Goal: Task Accomplishment & Management: Manage account settings

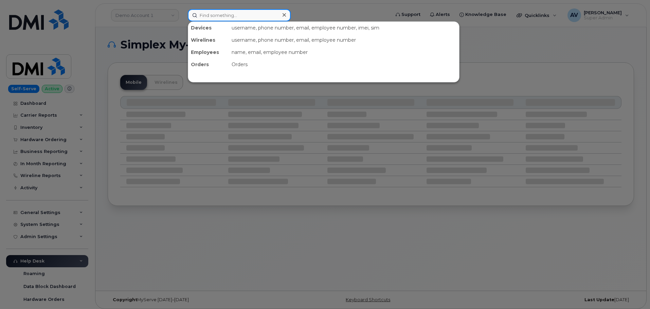
click at [238, 13] on input at bounding box center [239, 15] width 103 height 12
paste input "Lekitus Garvin"
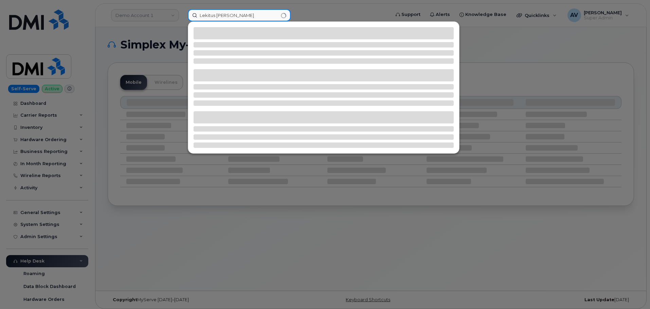
type input "Lekitus Garvin"
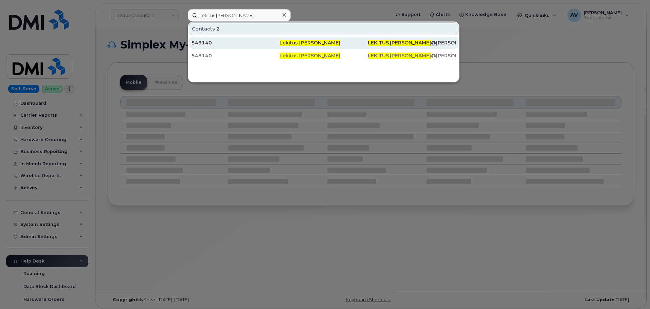
click at [248, 42] on div "549140" at bounding box center [235, 42] width 88 height 7
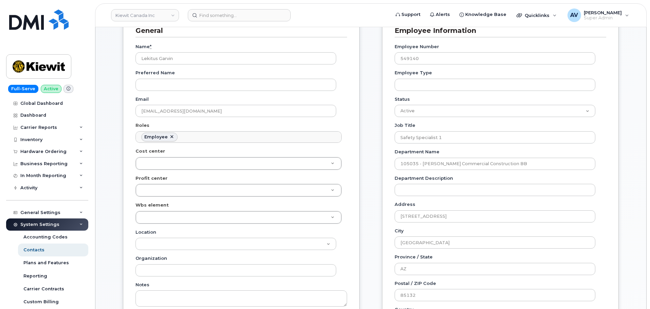
scroll to position [136, 0]
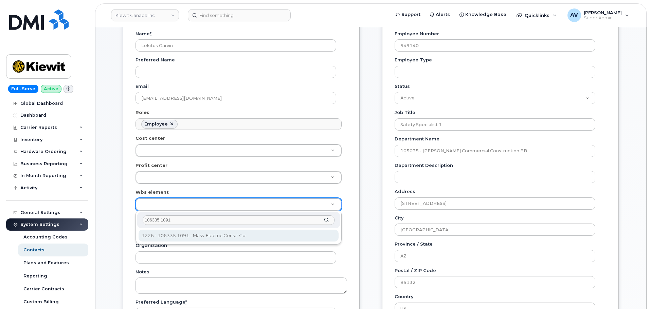
type input "106335.1091"
type input "35171006"
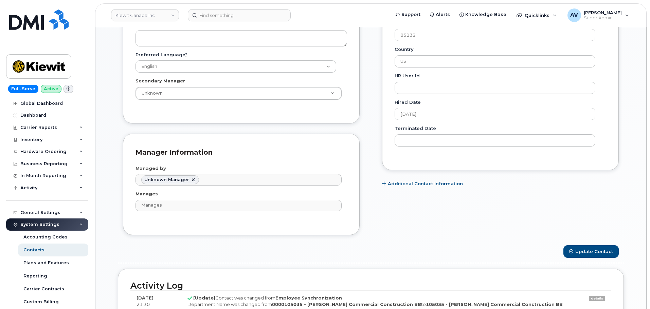
scroll to position [407, 0]
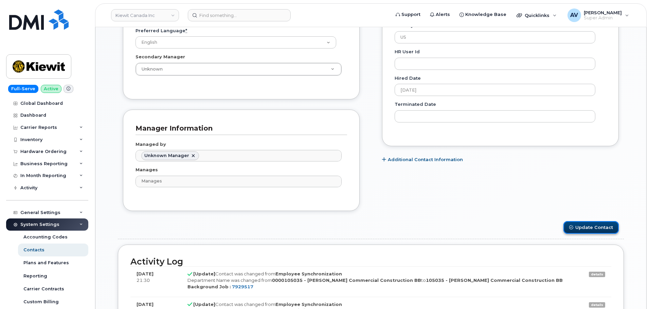
click at [576, 228] on button "Update Contact" at bounding box center [590, 227] width 55 height 13
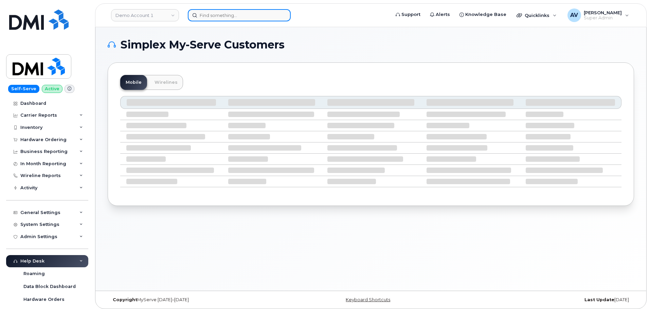
click at [222, 17] on input at bounding box center [239, 15] width 103 height 12
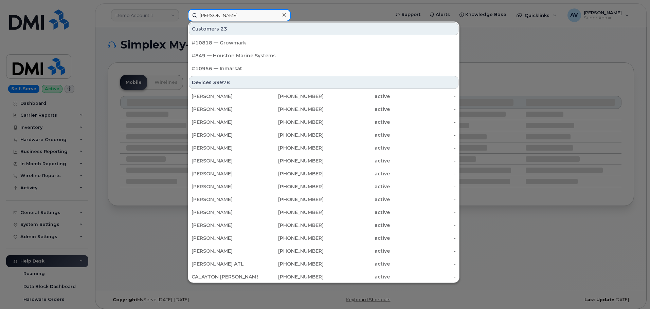
type input "marco pena"
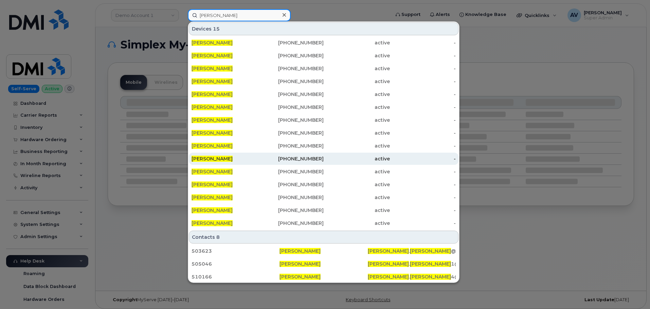
scroll to position [1, 0]
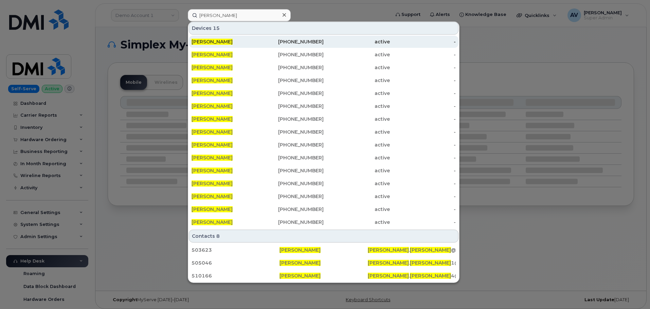
click at [285, 40] on div "409-781-1825" at bounding box center [291, 41] width 66 height 7
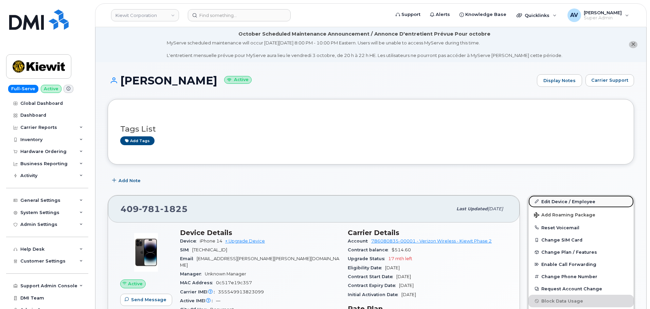
click at [564, 201] on link "Edit Device / Employee" at bounding box center [580, 201] width 105 height 12
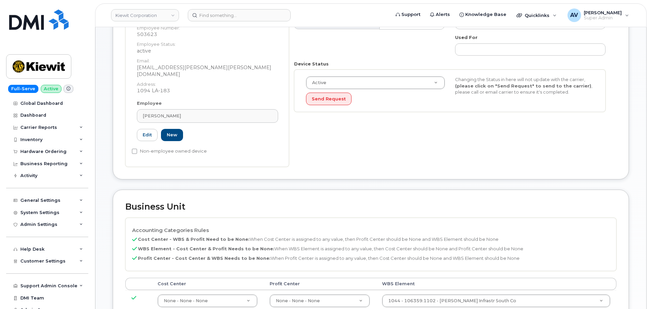
scroll to position [271, 0]
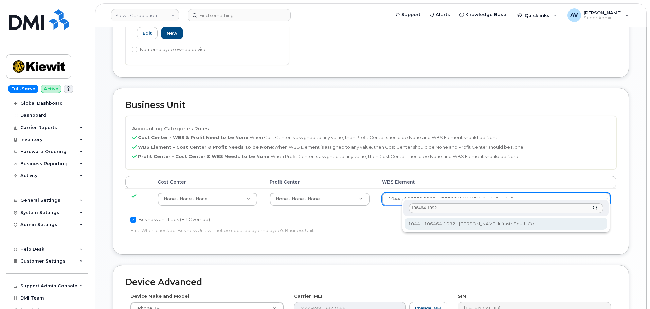
type input "106464.1092"
type input "35621825"
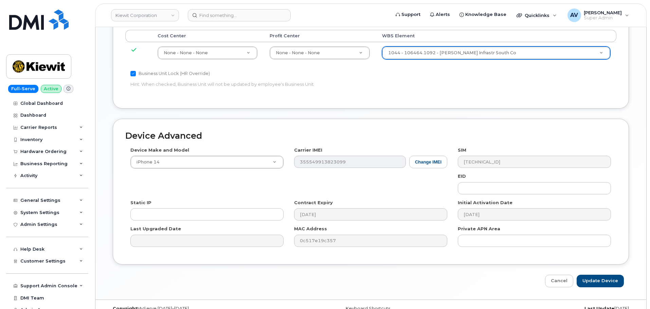
scroll to position [423, 0]
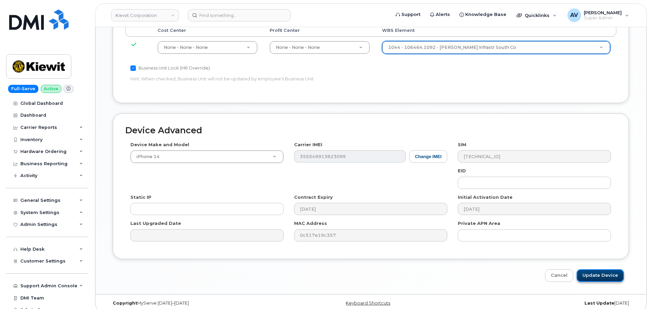
click at [604, 271] on input "Update Device" at bounding box center [599, 275] width 47 height 13
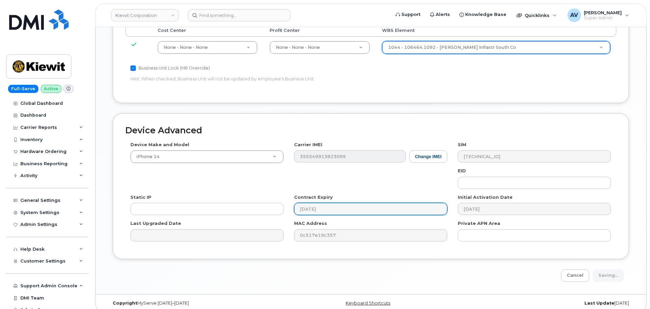
type input "Saving..."
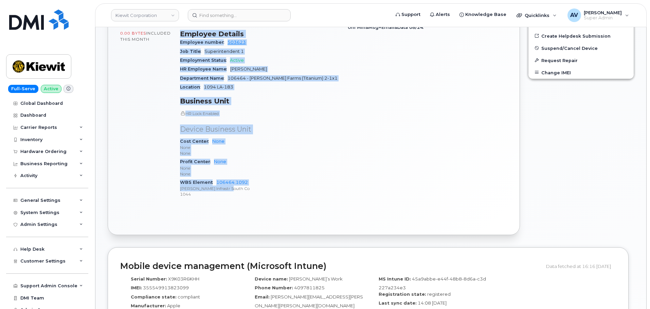
scroll to position [305, 0]
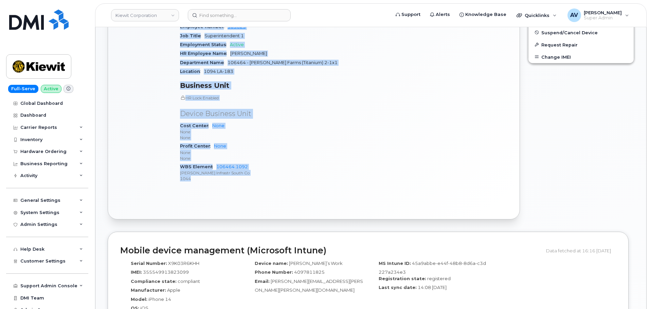
drag, startPoint x: 182, startPoint y: 61, endPoint x: 261, endPoint y: 176, distance: 140.5
click at [261, 176] on div "Device Details Device iPhone 14 + Upgrade Device SIM [TECHNICAL_ID] Email [PERS…" at bounding box center [260, 56] width 168 height 274
copy div "Device Details Device iPhone 14 + Upgrade Device SIM [TECHNICAL_ID] Email [PERS…"
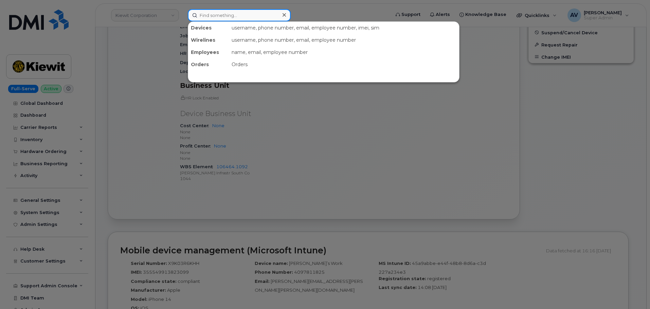
click at [269, 11] on input at bounding box center [239, 15] width 103 height 12
paste input "[PERSON_NAME]"
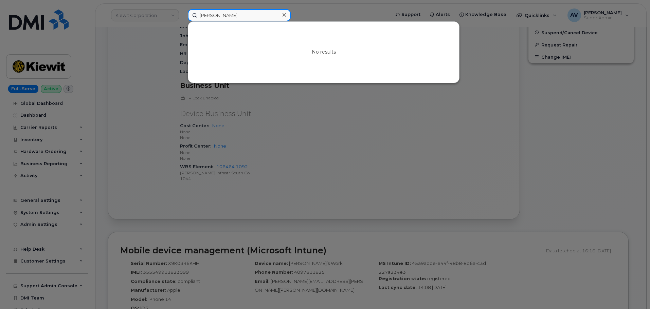
drag, startPoint x: 216, startPoint y: 15, endPoint x: 193, endPoint y: 14, distance: 22.7
click at [193, 14] on input "[PERSON_NAME]" at bounding box center [239, 15] width 103 height 12
click at [226, 14] on input "Palenzuela-Torres" at bounding box center [239, 15] width 103 height 12
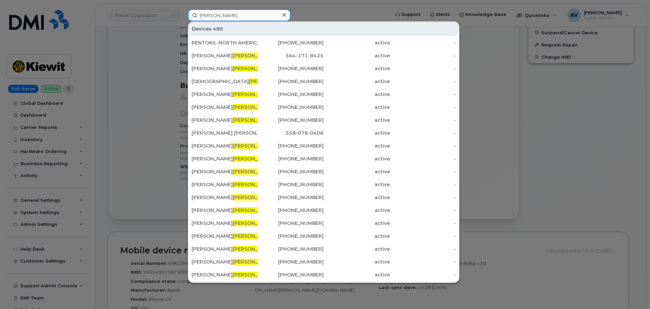
drag, startPoint x: 240, startPoint y: 15, endPoint x: 187, endPoint y: 13, distance: 53.3
click at [187, 13] on div "Torres Devices 480 RENTOKIL NORTH AMERICA INC 973-262-2872 active - Gabriela To…" at bounding box center [286, 15] width 208 height 12
paste input "Beatriz Palenzuela-"
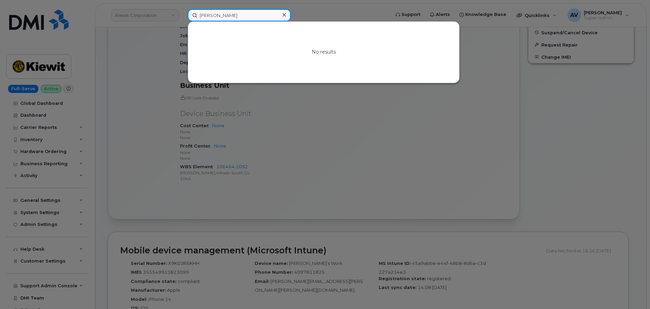
click at [243, 15] on input "[PERSON_NAME]" at bounding box center [239, 15] width 103 height 12
drag, startPoint x: 250, startPoint y: 16, endPoint x: 180, endPoint y: 15, distance: 70.6
click at [182, 15] on div "Beatriz Torres No results" at bounding box center [286, 15] width 208 height 12
paste input "Palenzuela-"
click at [259, 15] on input "[PERSON_NAME]" at bounding box center [239, 15] width 103 height 12
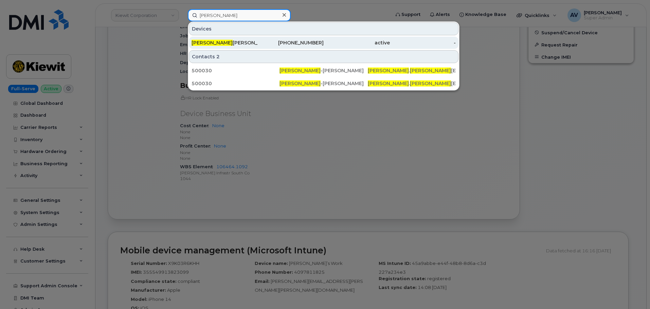
type input "Beatriz Palenzuela"
click at [255, 44] on div "BEATRIZ PALENZUELA TORRES" at bounding box center [224, 42] width 66 height 7
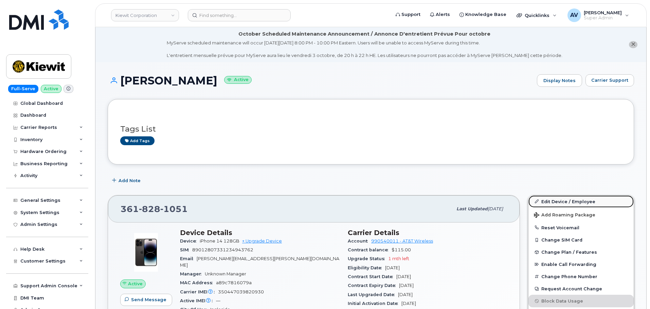
click at [562, 201] on link "Edit Device / Employee" at bounding box center [580, 201] width 105 height 12
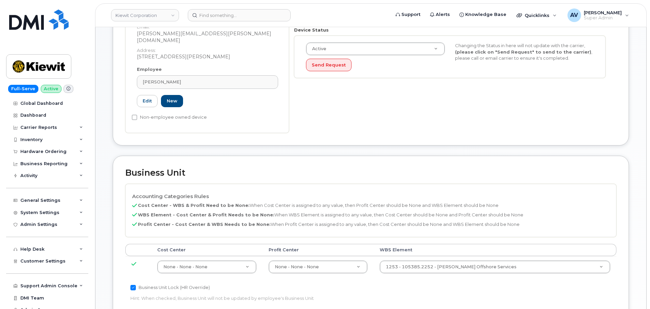
scroll to position [271, 0]
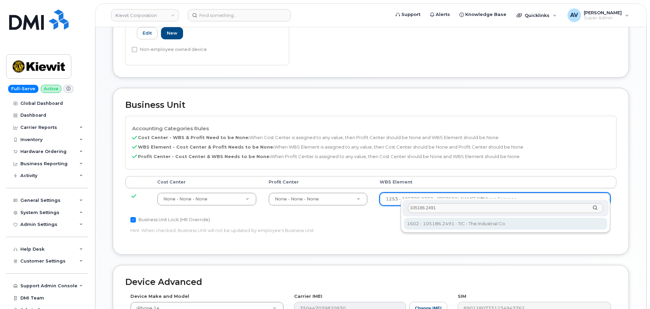
type input "105186.2491"
type input "30139203"
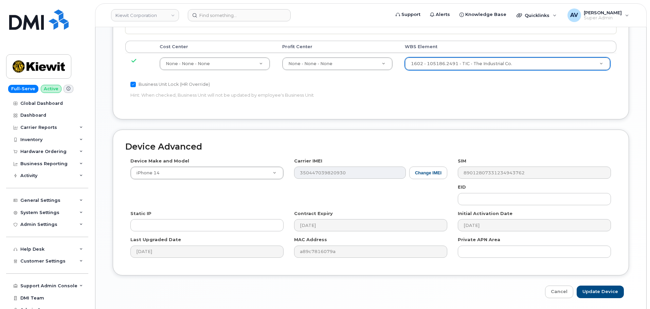
scroll to position [407, 0]
click at [600, 285] on input "Update Device" at bounding box center [599, 291] width 47 height 13
type input "Saving..."
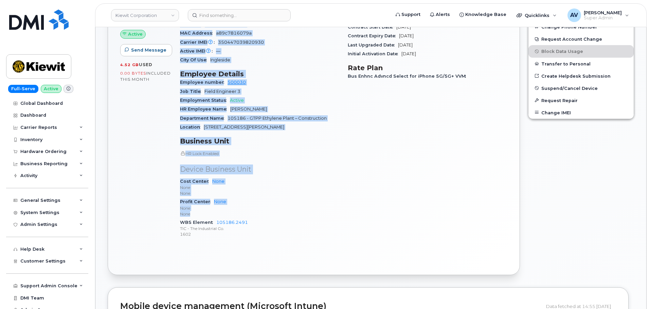
scroll to position [271, 0]
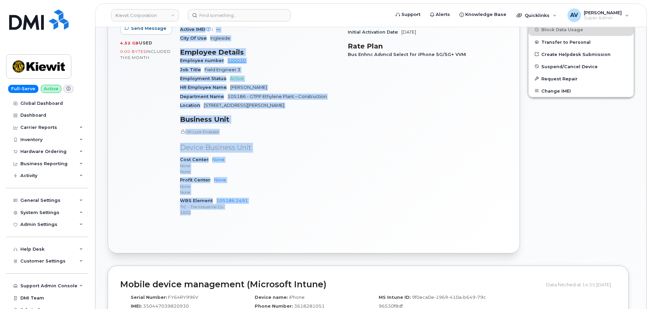
drag, startPoint x: 180, startPoint y: 164, endPoint x: 243, endPoint y: 210, distance: 78.4
click at [243, 210] on div "Device Details Device iPhone 14 128GB + Upgrade Device SIM 89012807331234943762…" at bounding box center [260, 90] width 168 height 274
copy div "Device Details Device iPhone 14 128GB + Upgrade Device SIM 89012807331234943762…"
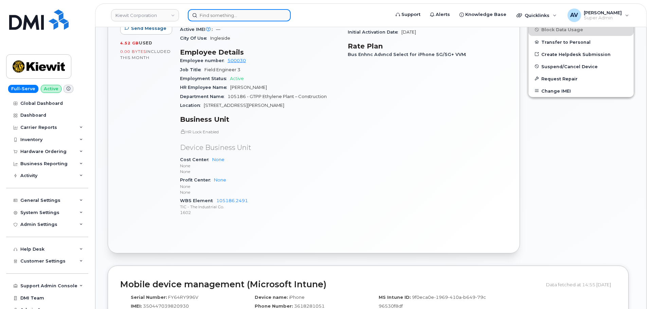
click at [260, 18] on input at bounding box center [239, 15] width 103 height 12
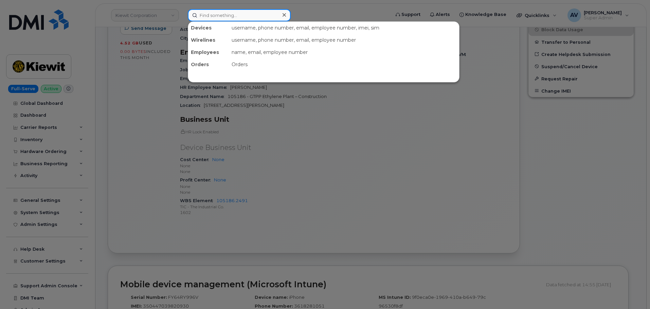
paste input "406-499-3208"
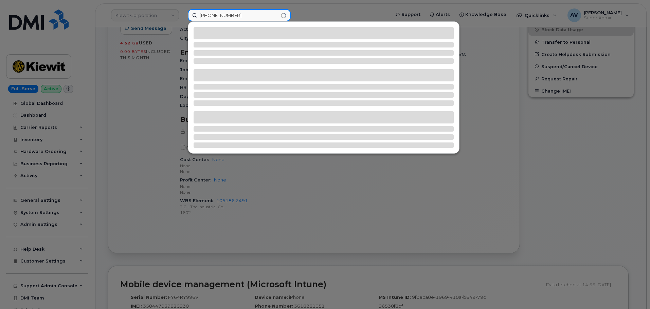
type input "[PHONE_NUMBER]"
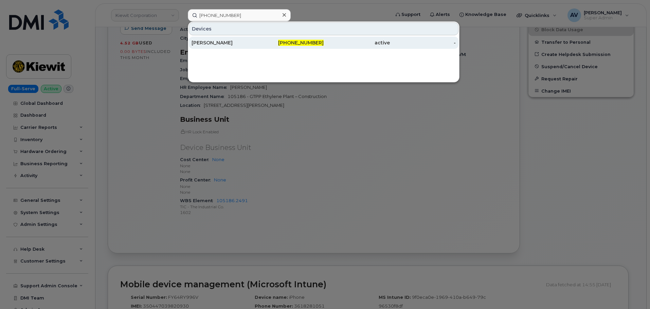
click at [254, 44] on div "[PERSON_NAME]" at bounding box center [224, 42] width 66 height 7
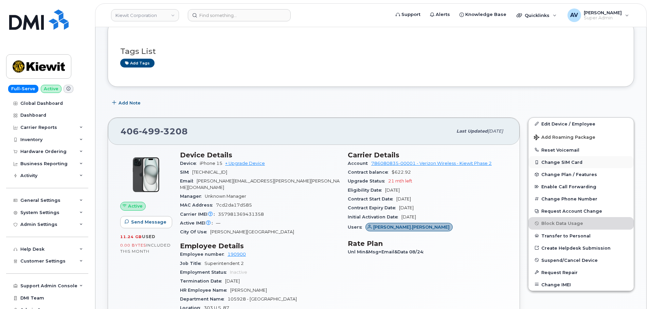
scroll to position [136, 0]
click at [574, 259] on span "Suspend/Cancel Device" at bounding box center [569, 259] width 56 height 5
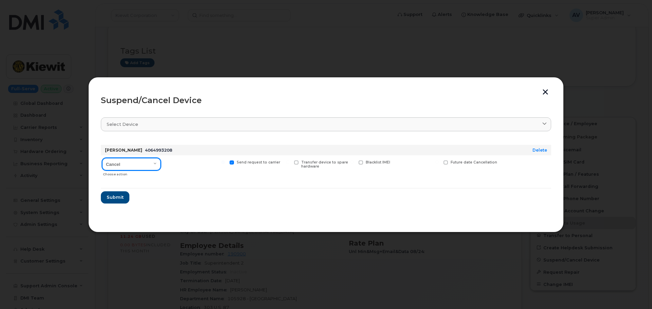
click at [129, 164] on select "Cancel Suspend - Reduced Rate Suspend - Full Rate Suspend - Lost Device/Stolen …" at bounding box center [131, 164] width 58 height 12
select select "[object Object]"
click at [102, 158] on select "Cancel Suspend - Reduced Rate Suspend - Full Rate Suspend - Lost Device/Stolen …" at bounding box center [131, 164] width 58 height 12
click at [120, 197] on span "Submit" at bounding box center [114, 197] width 17 height 6
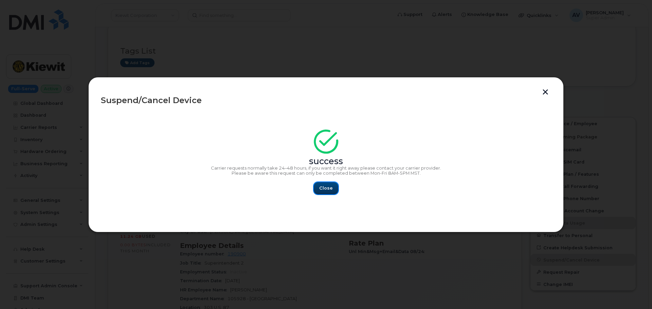
click at [331, 183] on button "Close" at bounding box center [326, 188] width 24 height 12
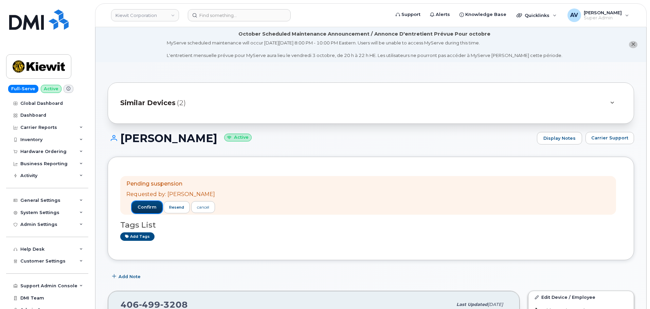
click at [140, 207] on span "confirm" at bounding box center [146, 207] width 19 height 6
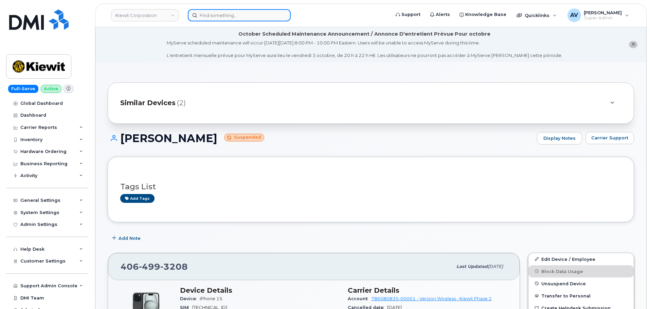
click at [246, 16] on input at bounding box center [239, 15] width 103 height 12
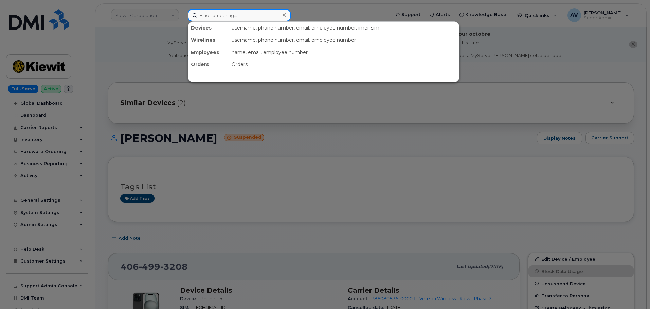
paste input "[PHONE_NUMBER]"
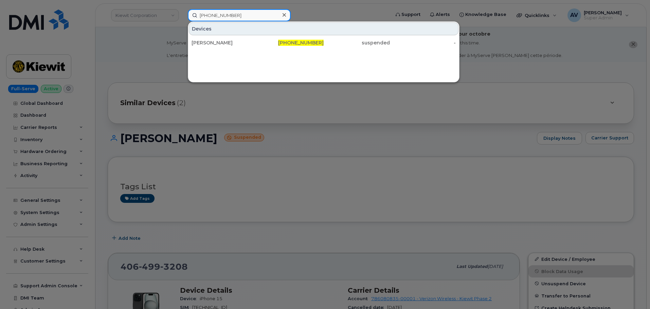
drag, startPoint x: 244, startPoint y: 16, endPoint x: 184, endPoint y: 17, distance: 60.1
click at [184, 17] on div "406-499-3208 Devices MICHAEL HOWARD 406-499-3208 suspended -" at bounding box center [286, 15] width 208 height 12
paste input "903-519-2896"
type input "903-519-2896"
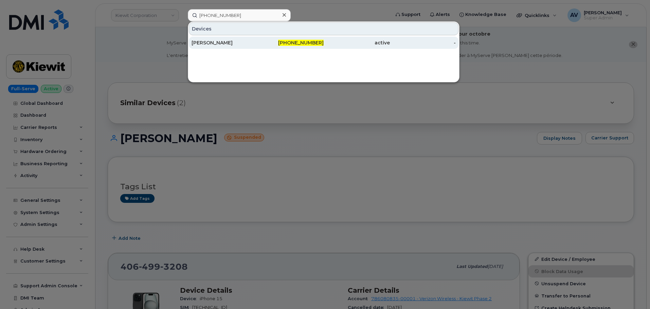
click at [266, 43] on div "903-519-2896" at bounding box center [291, 42] width 66 height 7
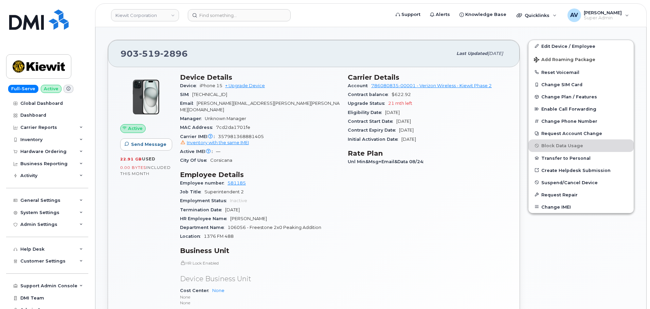
scroll to position [170, 0]
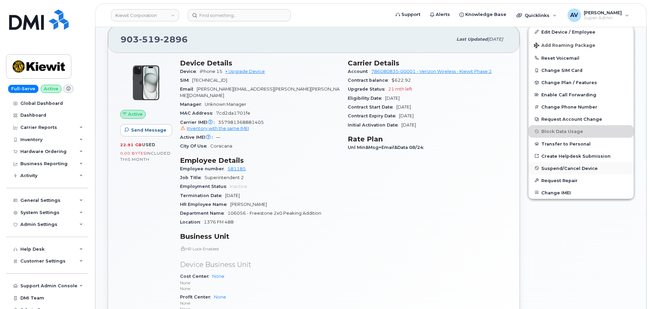
click at [546, 166] on span "Suspend/Cancel Device" at bounding box center [569, 168] width 56 height 5
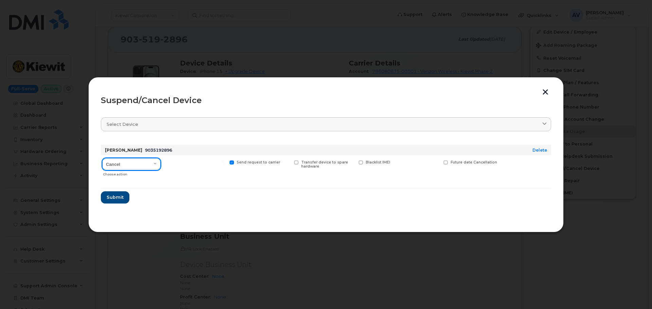
click at [129, 163] on select "Cancel Suspend - Reduced Rate Suspend - Full Rate Suspend - Lost Device/Stolen …" at bounding box center [131, 164] width 58 height 12
select select "[object Object]"
click at [102, 158] on select "Cancel Suspend - Reduced Rate Suspend - Full Rate Suspend - Lost Device/Stolen …" at bounding box center [131, 164] width 58 height 12
click at [118, 199] on span "Submit" at bounding box center [114, 197] width 17 height 6
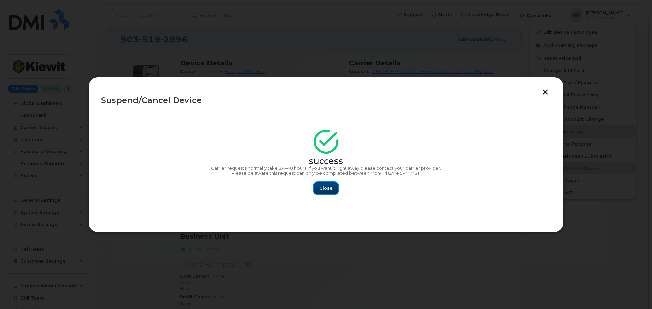
click at [325, 190] on span "Close" at bounding box center [326, 188] width 14 height 6
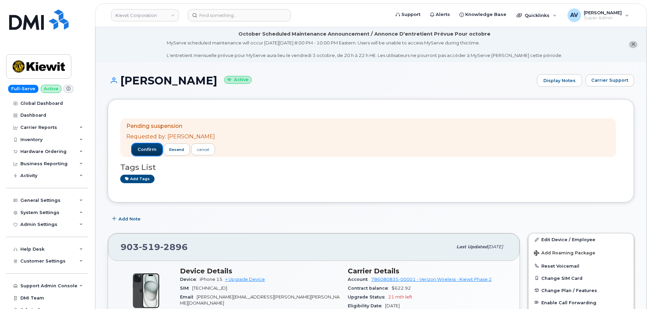
click at [142, 149] on span "confirm" at bounding box center [146, 150] width 19 height 6
